Goal: Task Accomplishment & Management: Manage account settings

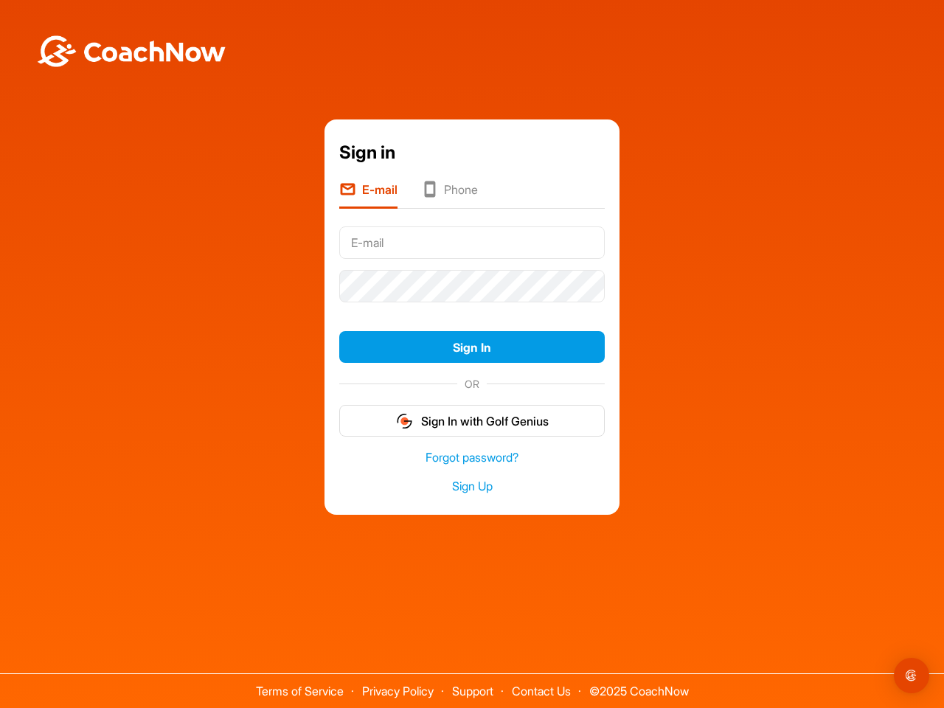
click at [472, 308] on form "Sign In OR Sign In with Golf Genius" at bounding box center [471, 329] width 265 height 216
click at [472, 347] on button "Sign In" at bounding box center [471, 347] width 265 height 32
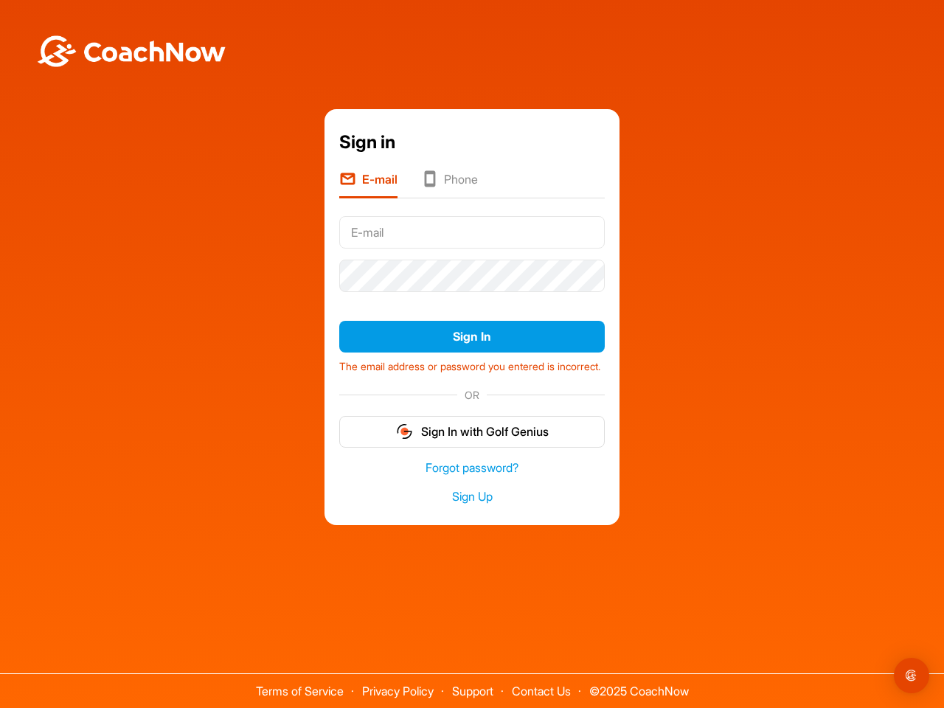
click at [472, 420] on form "Sign In The email address or password you entered is incorrect. OR Sign In with…" at bounding box center [471, 328] width 265 height 237
click at [911, 675] on img "Open Intercom Messenger" at bounding box center [911, 676] width 18 height 18
